Goal: Task Accomplishment & Management: Manage account settings

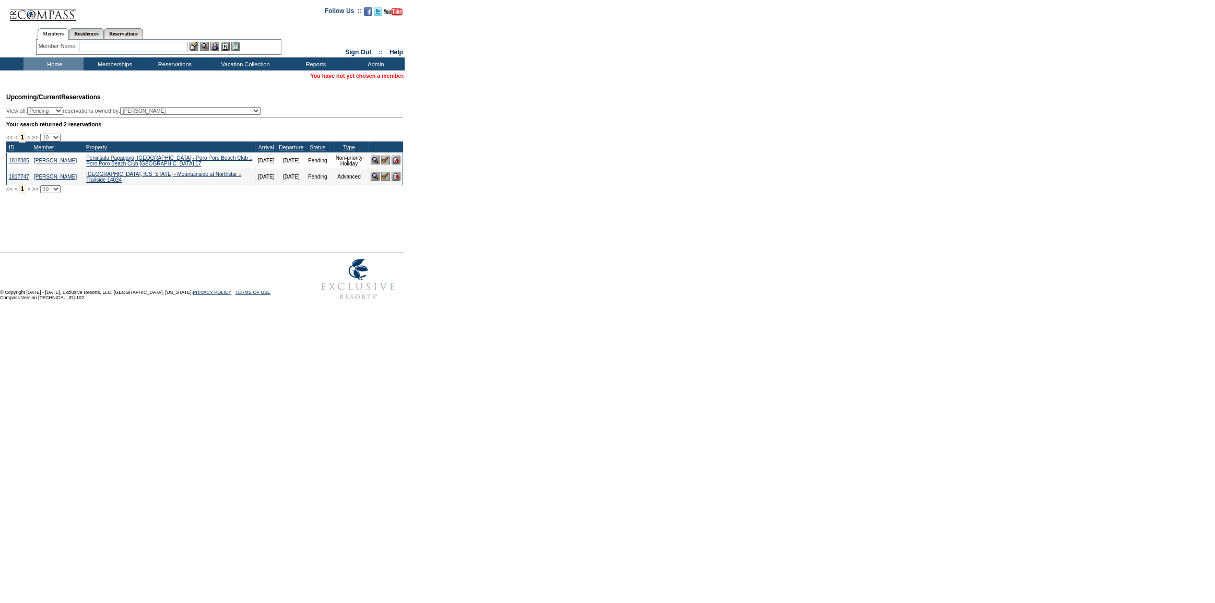
click at [125, 47] on input "text" at bounding box center [133, 47] width 109 height 10
click at [134, 63] on div "[PERSON_NAME] ([EMAIL_ADDRESS][DOMAIN_NAME])" at bounding box center [197, 64] width 230 height 6
type input "[PERSON_NAME] ([EMAIL_ADDRESS][DOMAIN_NAME])"
click at [219, 43] on img at bounding box center [214, 46] width 9 height 9
click at [195, 49] on img at bounding box center [193, 46] width 9 height 9
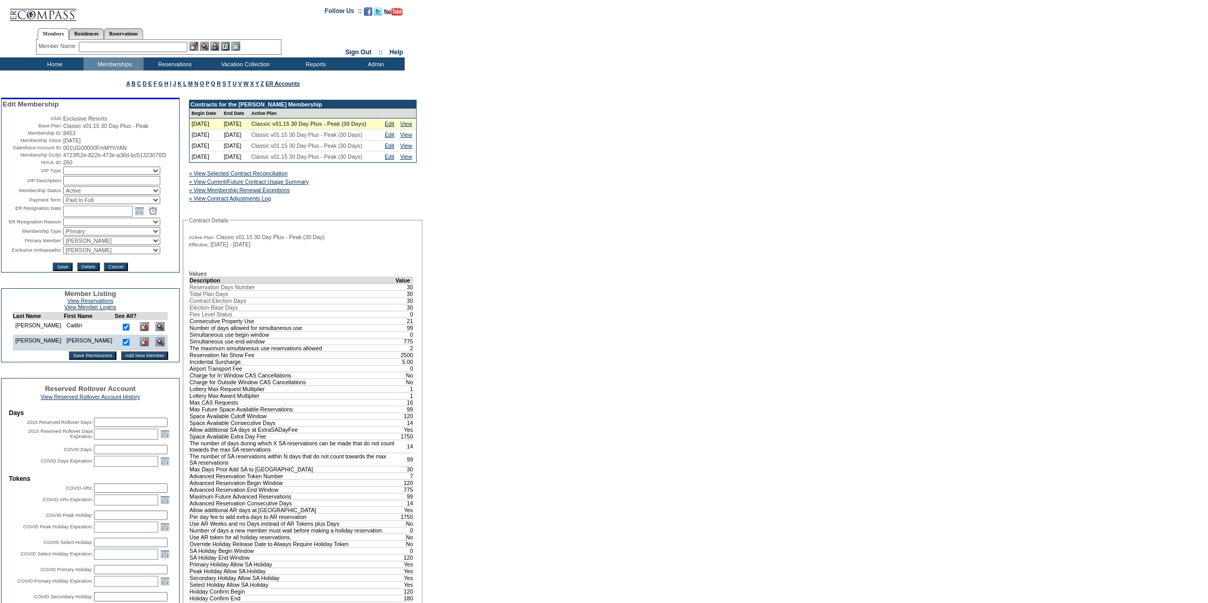
click at [156, 331] on img at bounding box center [160, 326] width 9 height 9
